Goal: Task Accomplishment & Management: Use online tool/utility

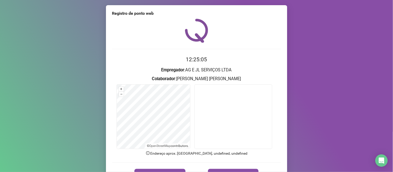
click at [168, 169] on form "12:25:05 Empregador : AG E JL SERVIÇOS LTDA Colaborador : JOSE VINICIOS LAURENT…" at bounding box center [196, 117] width 169 height 124
click at [172, 170] on button "REGISTRAR PONTO" at bounding box center [160, 174] width 51 height 10
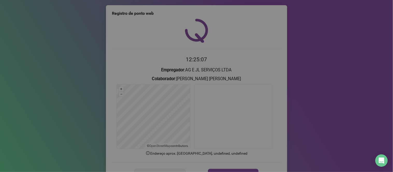
click at [172, 170] on div "Registro de ponto web Registrando ponto web, aguarde... Colaborador : JOSE VINI…" at bounding box center [196, 86] width 393 height 172
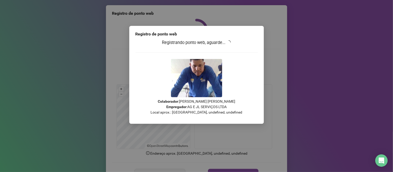
click at [241, 39] on div "Registro de ponto web Registrando ponto web, aguarde... Colaborador : JOSE VINI…" at bounding box center [196, 75] width 135 height 98
click at [244, 41] on h3 "Registrando ponto web, aguarde..." at bounding box center [197, 42] width 122 height 7
drag, startPoint x: 244, startPoint y: 42, endPoint x: 244, endPoint y: 45, distance: 2.9
